Goal: Transaction & Acquisition: Book appointment/travel/reservation

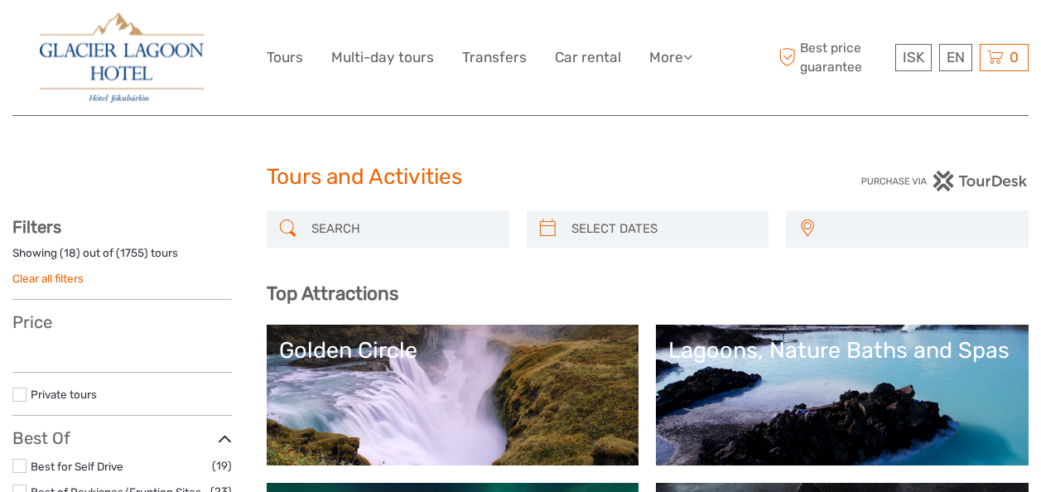
select select
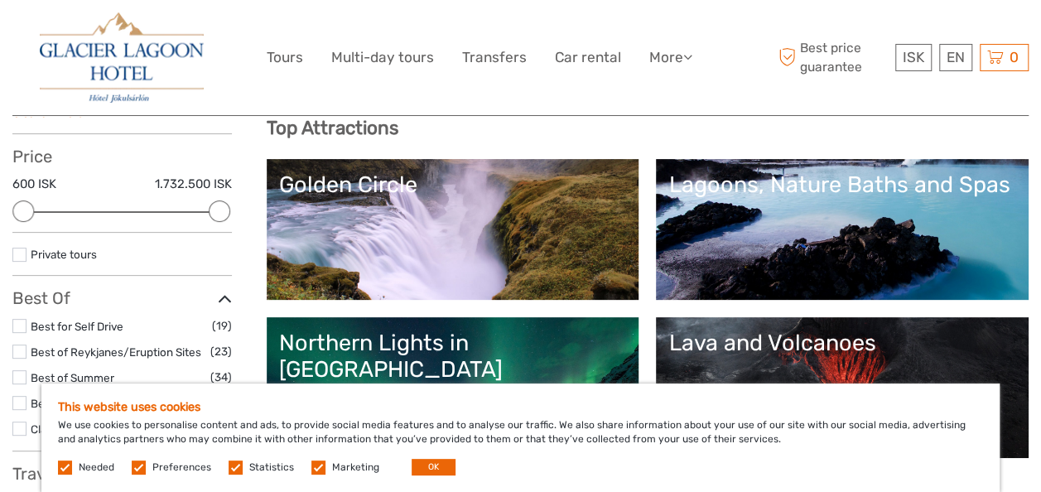
scroll to position [248, 0]
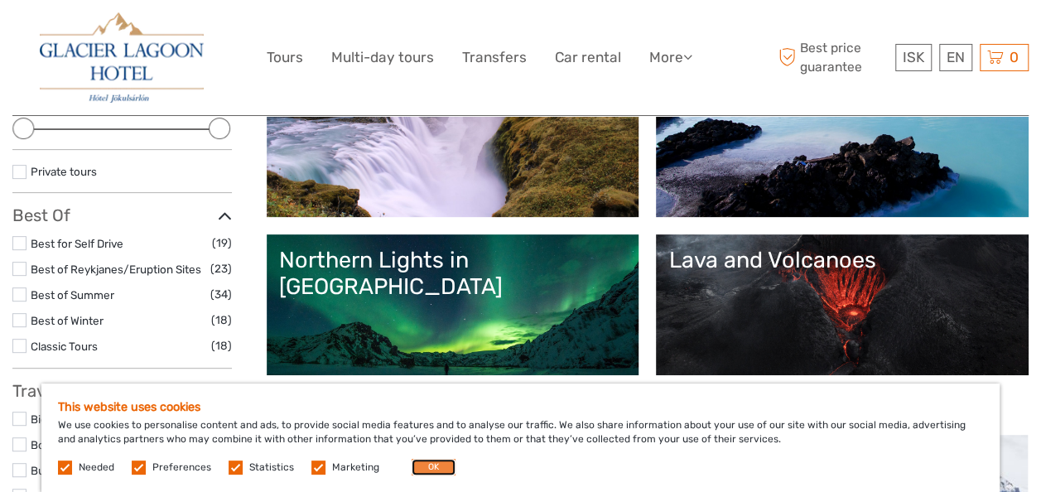
click at [421, 462] on button "OK" at bounding box center [433, 467] width 44 height 17
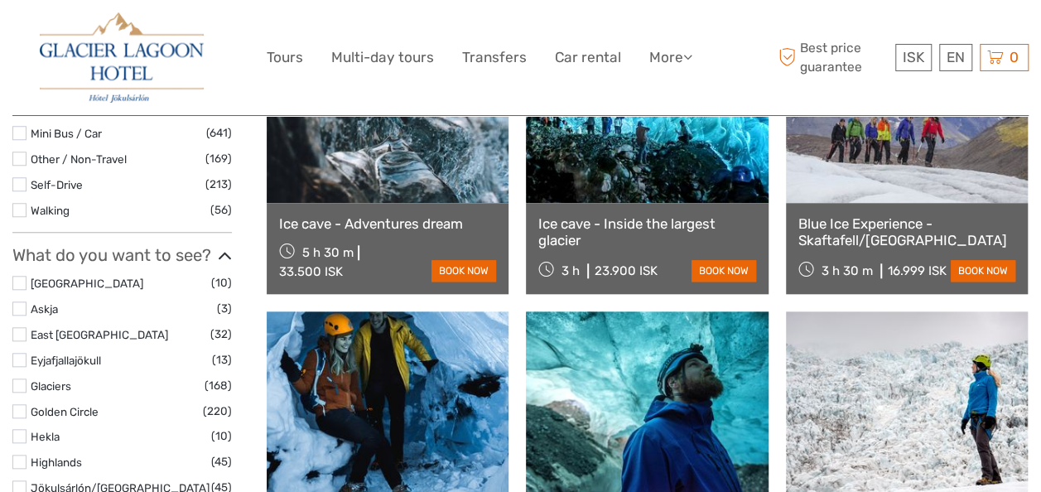
scroll to position [580, 0]
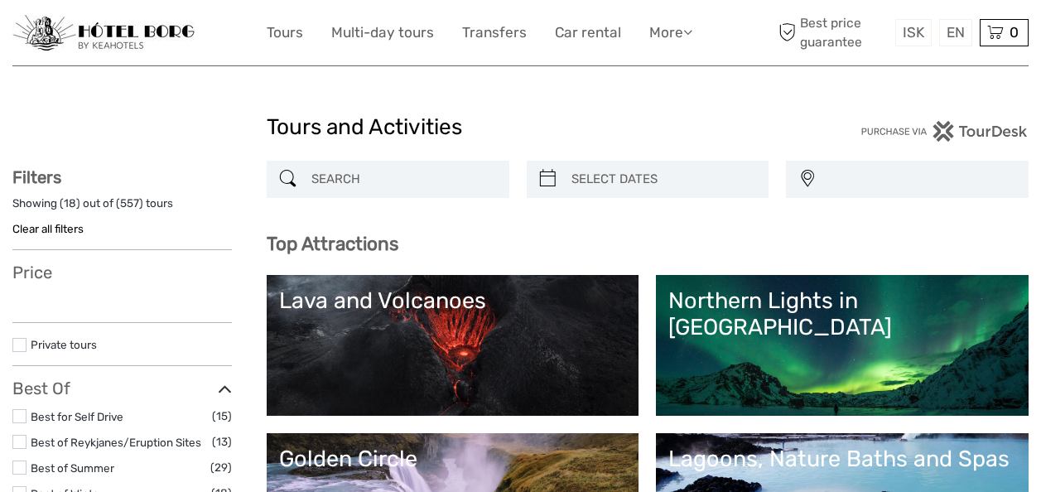
select select
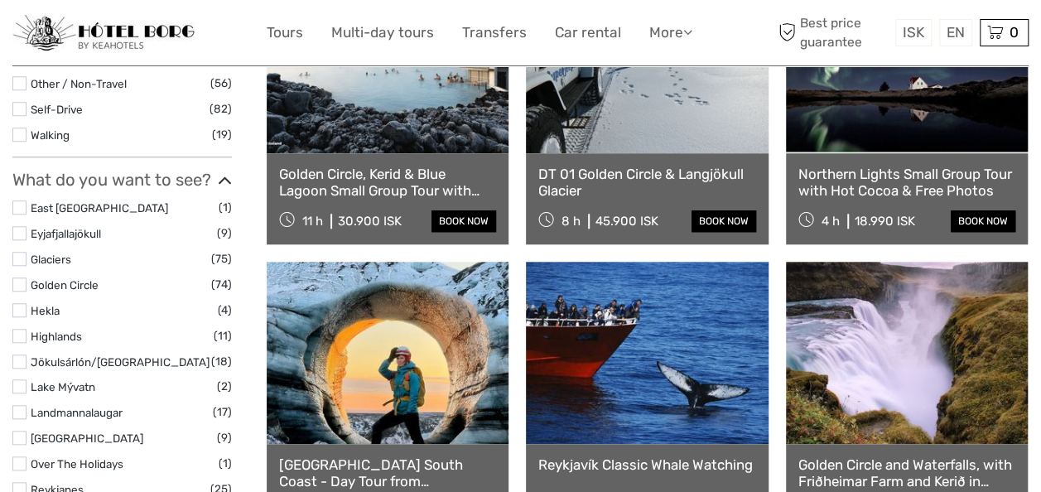
scroll to position [580, 0]
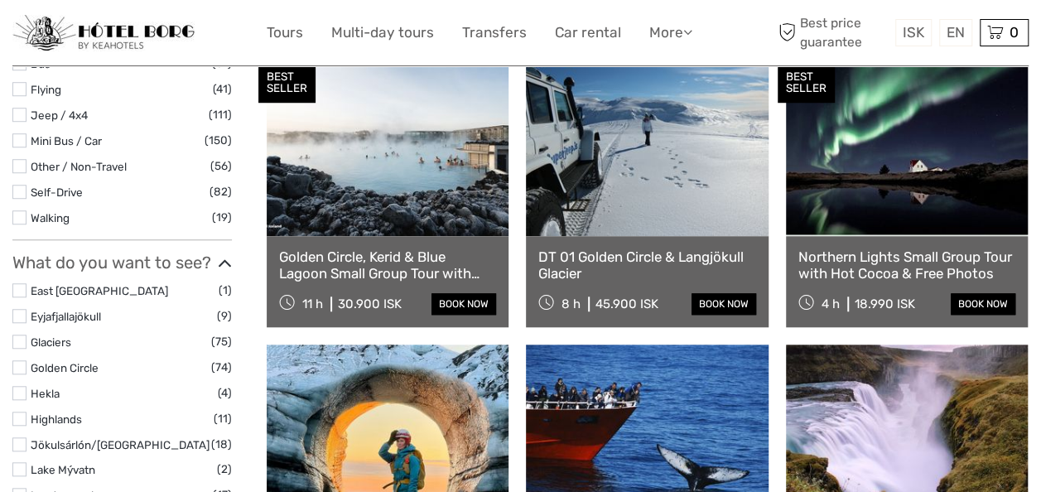
click at [387, 265] on link "Golden Circle, Kerid & Blue Lagoon Small Group Tour with Admission Ticket" at bounding box center [387, 265] width 217 height 34
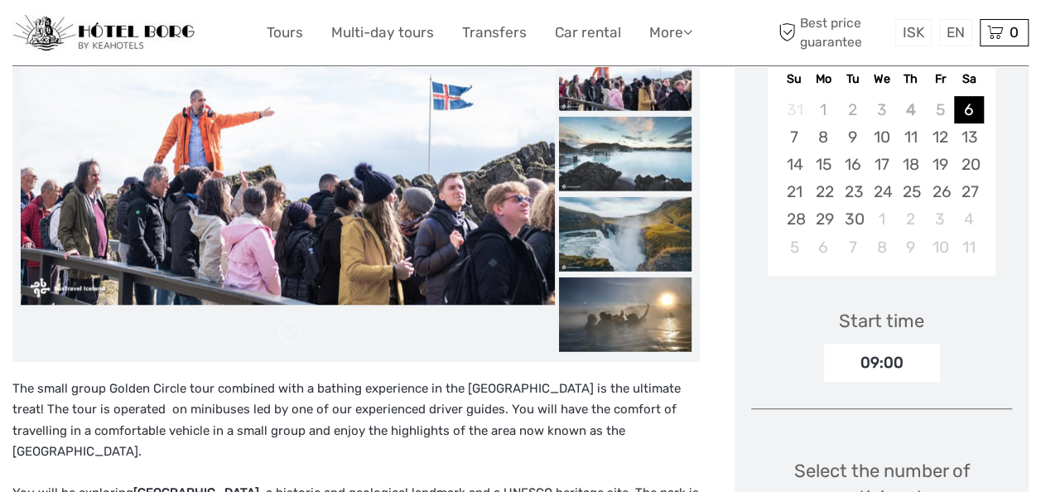
scroll to position [248, 0]
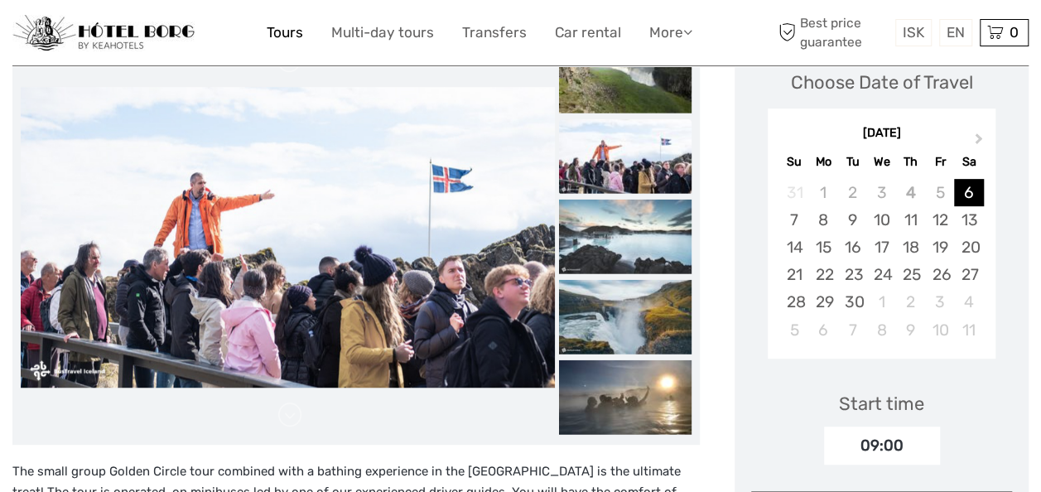
click at [290, 31] on link "Tours" at bounding box center [285, 33] width 36 height 24
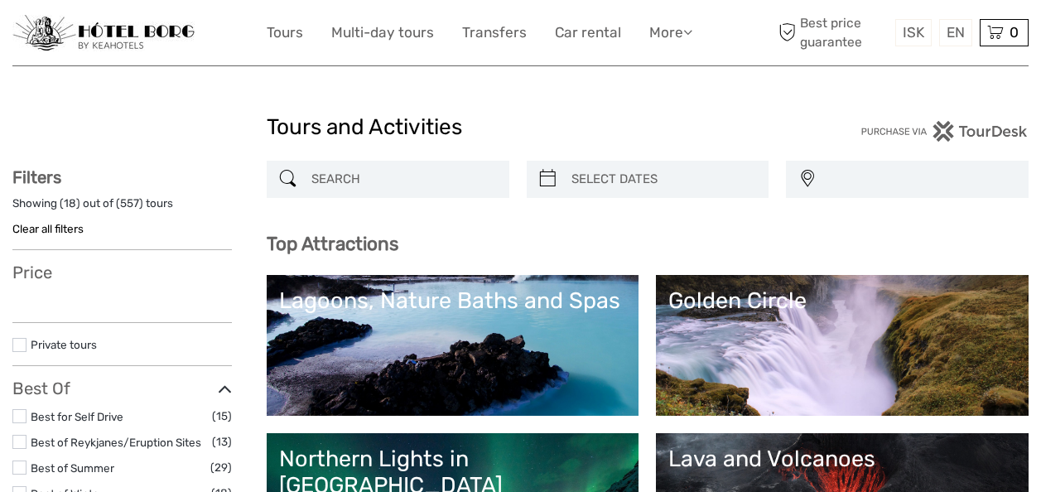
select select
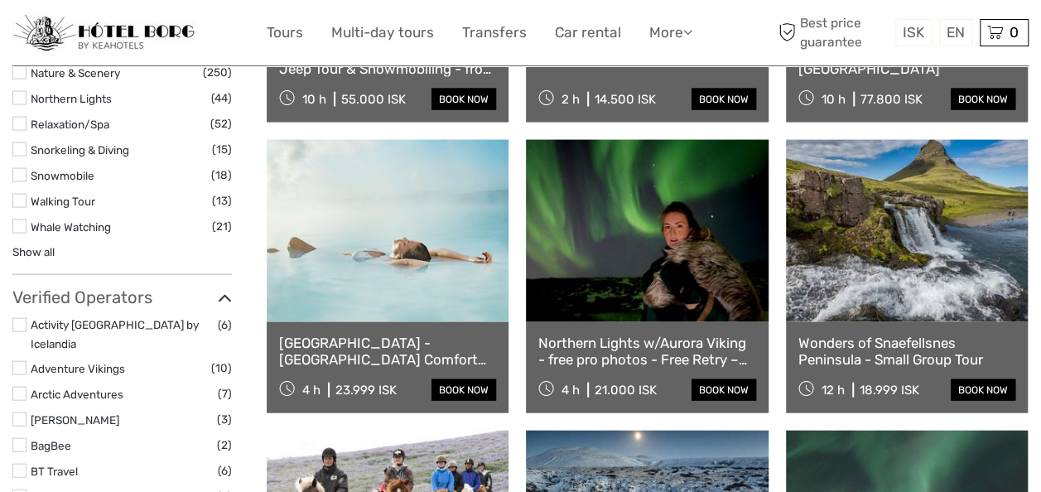
scroll to position [1325, 0]
